Goal: Task Accomplishment & Management: Complete application form

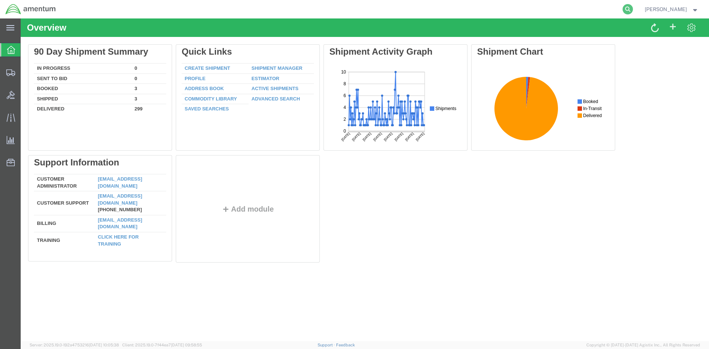
click at [624, 11] on icon at bounding box center [627, 9] width 10 height 10
type input "56820101"
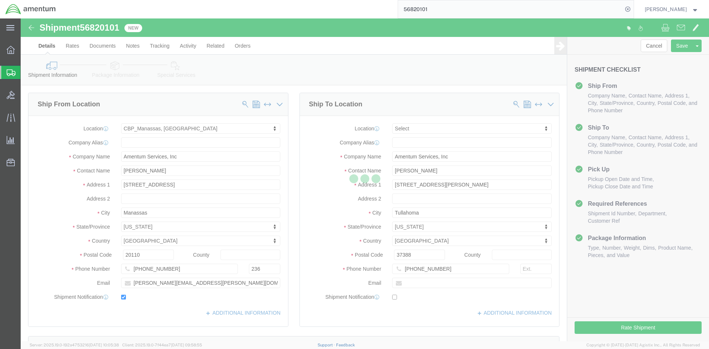
select select "49925"
select select
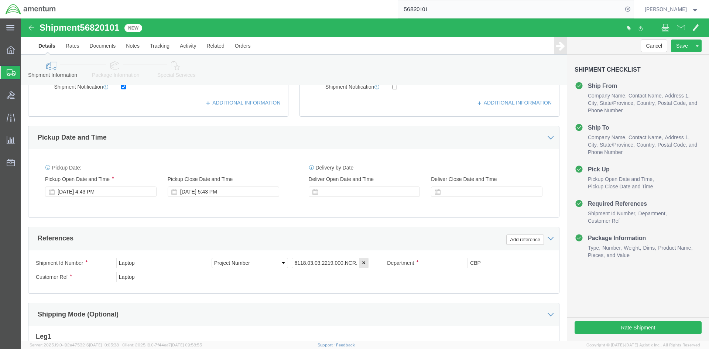
scroll to position [221, 0]
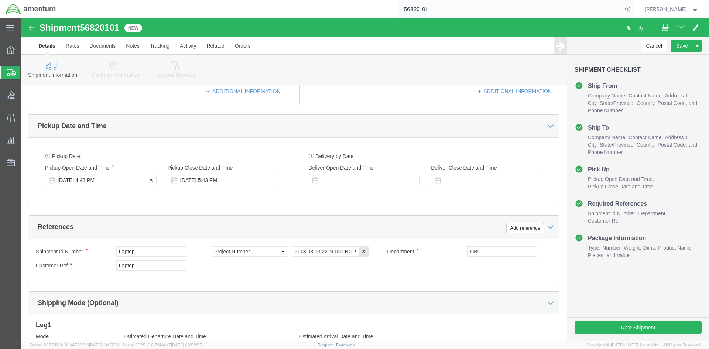
click div "[DATE] 4:43 PM"
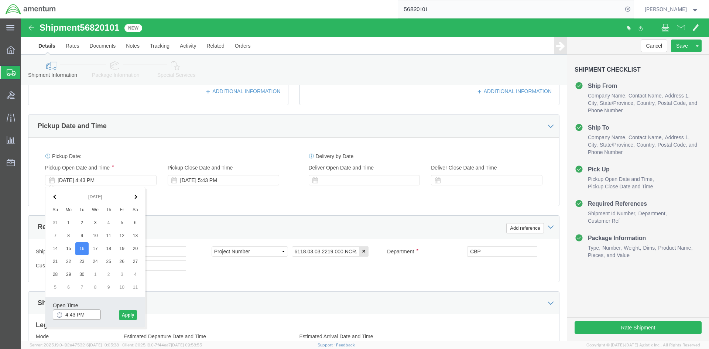
drag, startPoint x: 70, startPoint y: 295, endPoint x: 5, endPoint y: 295, distance: 64.6
click body "Shipment 56820101 New Details Rates Documents Notes Tracking Activity Related O…"
drag, startPoint x: 55, startPoint y: 296, endPoint x: 11, endPoint y: 294, distance: 43.6
click body "Shipment 56820101 New Details Rates Documents Notes Tracking Activity Related O…"
type input "8:00 AM"
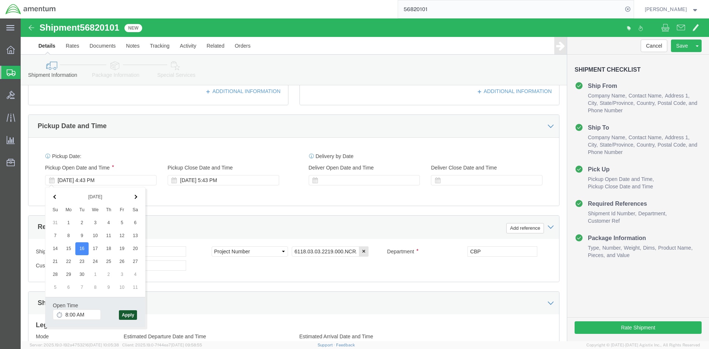
click button "Apply"
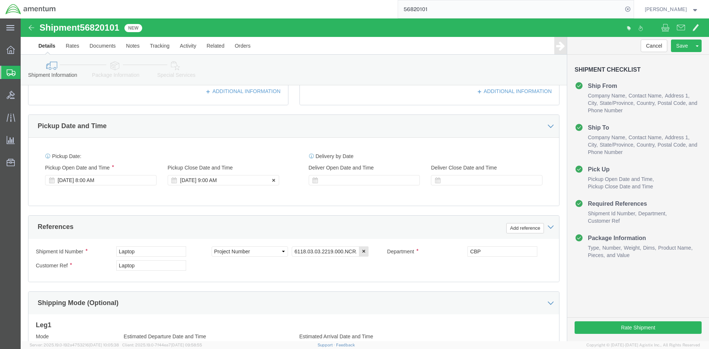
click div "[DATE] 9:00 AM"
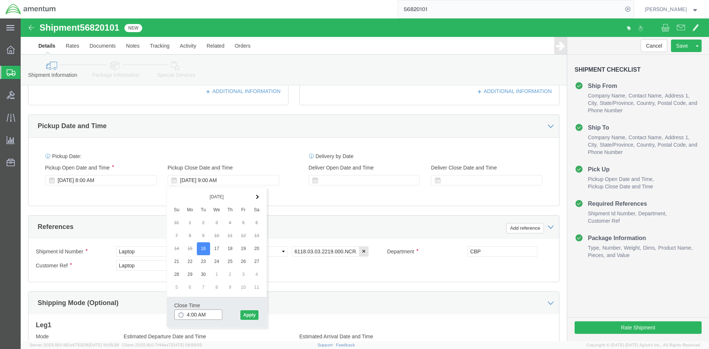
click input "4:00 AM"
type input "4:00 PM"
click button "Apply"
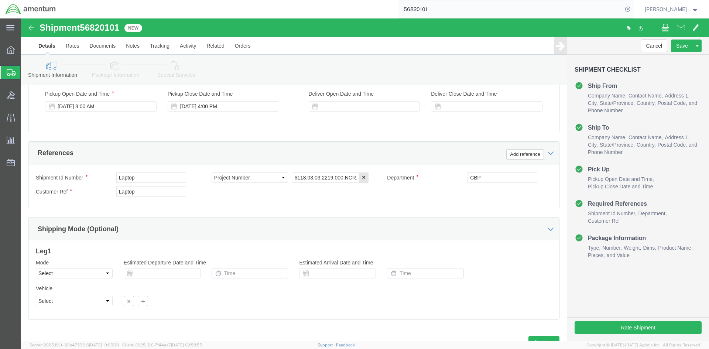
scroll to position [325, 0]
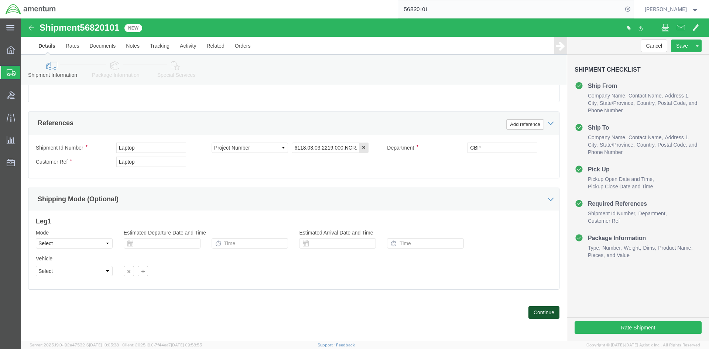
click button "Continue"
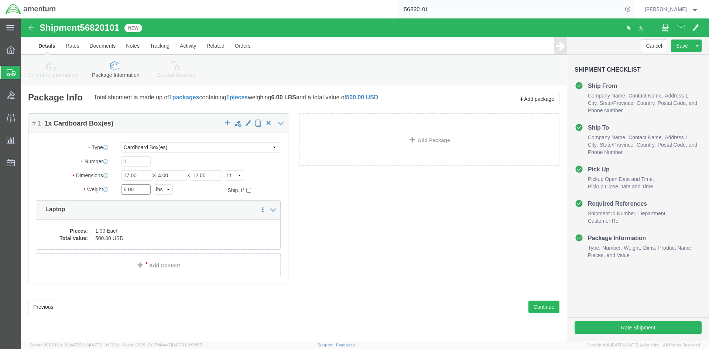
click input "6.00"
type input "6"
type input "9.25"
click input "17.00"
drag, startPoint x: 25, startPoint y: 147, endPoint x: -28, endPoint y: 142, distance: 53.7
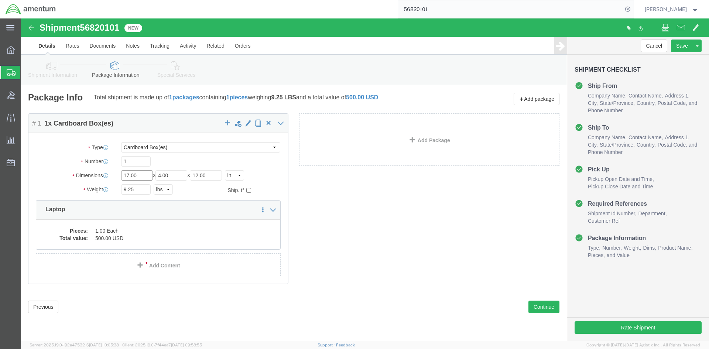
click html "Shipment 56820101 New Details Rates Documents Notes Tracking Activity Related O…"
type input "21"
drag, startPoint x: 160, startPoint y: 156, endPoint x: 80, endPoint y: 145, distance: 81.2
click div "Package Type Select BCK Boxes Bale(s) Basket(s) Bolt(s) Bottle(s) Buckets Bulk …"
type input "21"
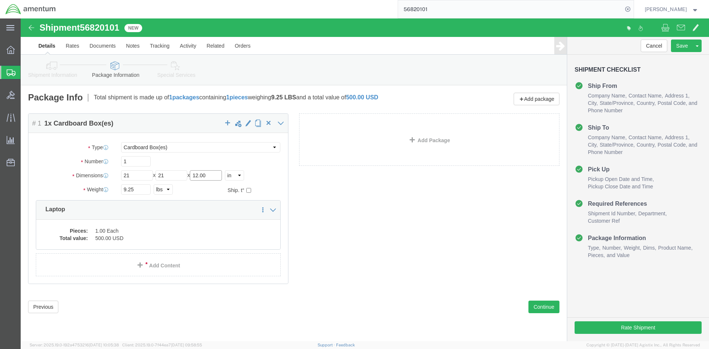
drag, startPoint x: 182, startPoint y: 154, endPoint x: 142, endPoint y: 151, distance: 40.3
click div "Package Type Select BCK Boxes Bale(s) Basket(s) Bolt(s) Bottle(s) Buckets Bulk …"
type input "5"
click div "Package Content # 1 1 x Cardboard Box(es) Package Type Select BCK Boxes Bale(s)…"
click link "Add Content"
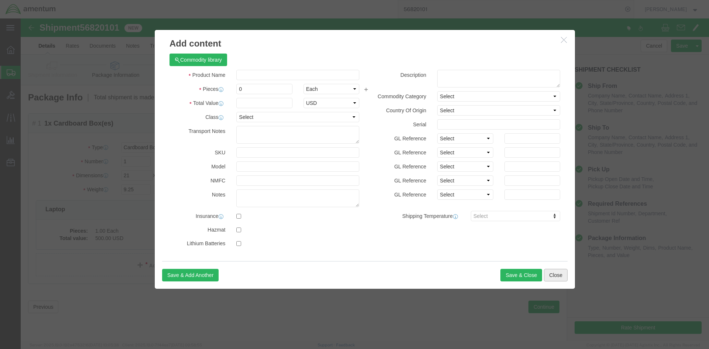
click button "Close"
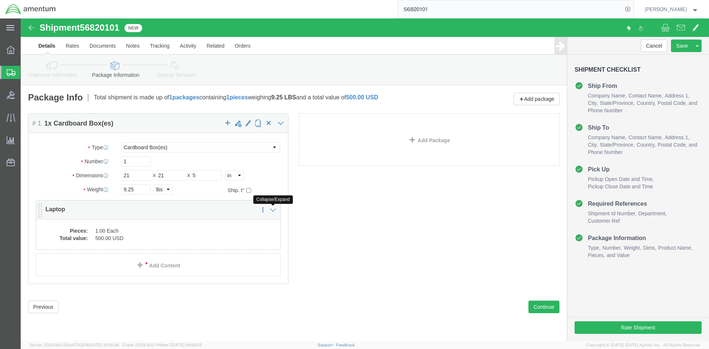
click icon
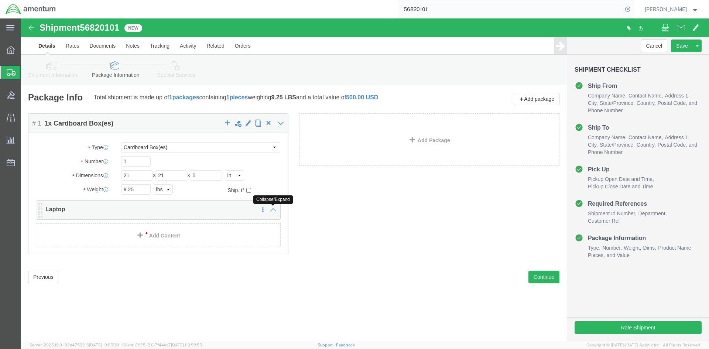
click icon
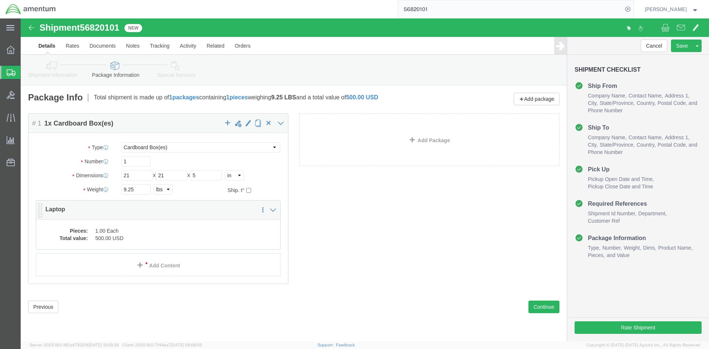
click icon
drag, startPoint x: 19, startPoint y: 190, endPoint x: 15, endPoint y: 188, distance: 4.5
click icon
click link
click dd "500.00 USD"
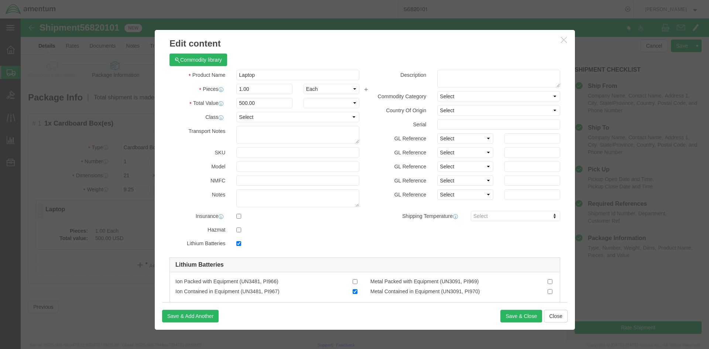
checkbox input "true"
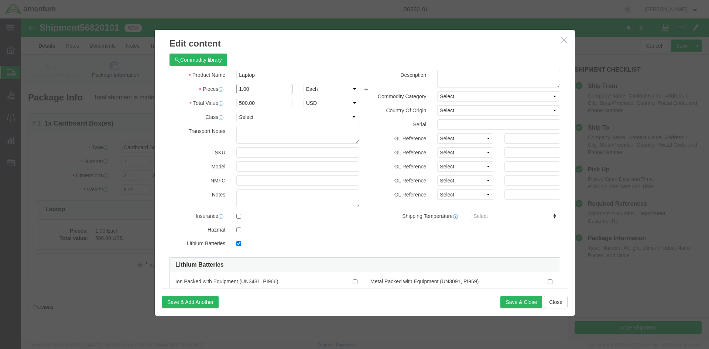
drag, startPoint x: 247, startPoint y: 69, endPoint x: 185, endPoint y: 69, distance: 61.6
click div "Pieces 1.00 Select Bag Barrels 100Board Feet Bottle Box Blister Pack Carats Can…"
type input "3"
click div "Shipping Temperature Select"
drag, startPoint x: 242, startPoint y: 84, endPoint x: 181, endPoint y: 82, distance: 60.6
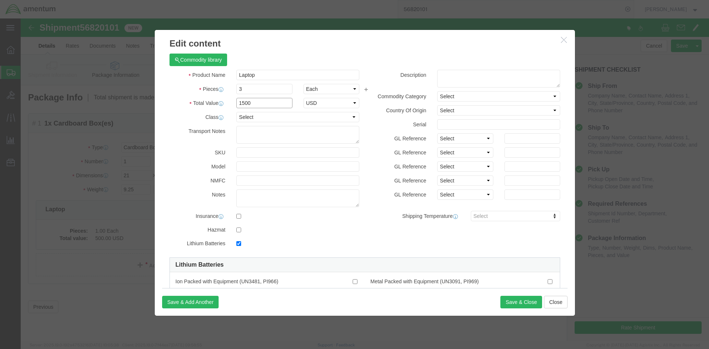
click div "Total Value 1500 Select ADP AED AFN ALL AMD AOA ARS ATS AUD AWG AZN BAM BBD BDT…"
type input "800"
click div "Product Name Laptop Pieces 3 Select Bag Barrels 100Board Feet Bottle Box Bliste…"
click button "Save & Close"
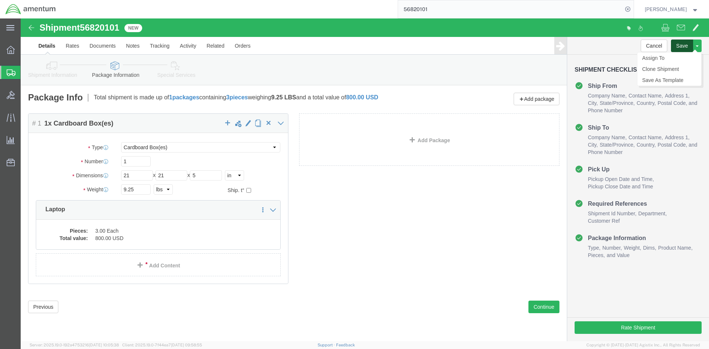
click button "Save"
